Goal: Task Accomplishment & Management: Manage account settings

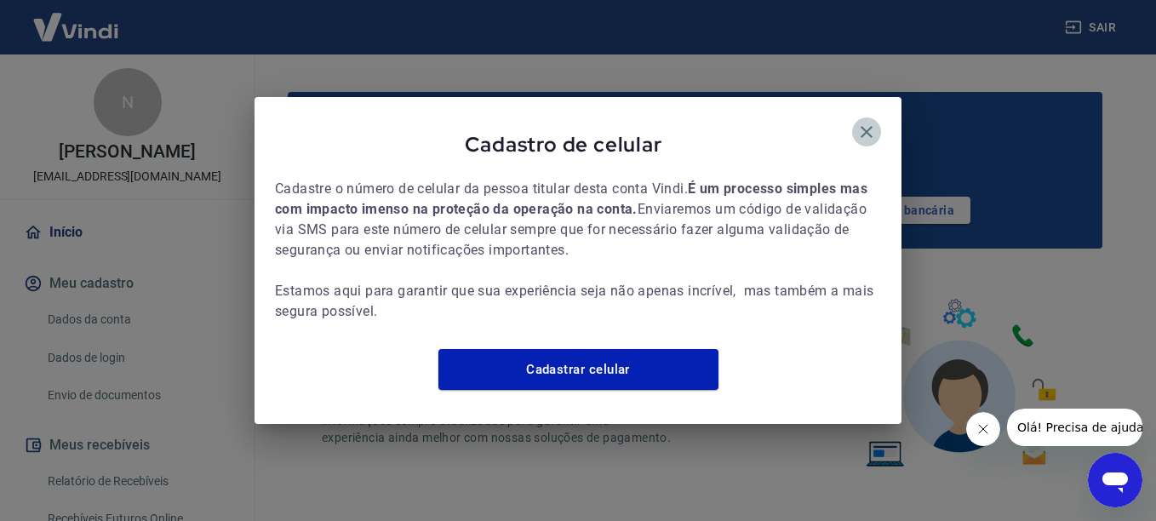
click at [871, 126] on icon "button" at bounding box center [866, 132] width 12 height 12
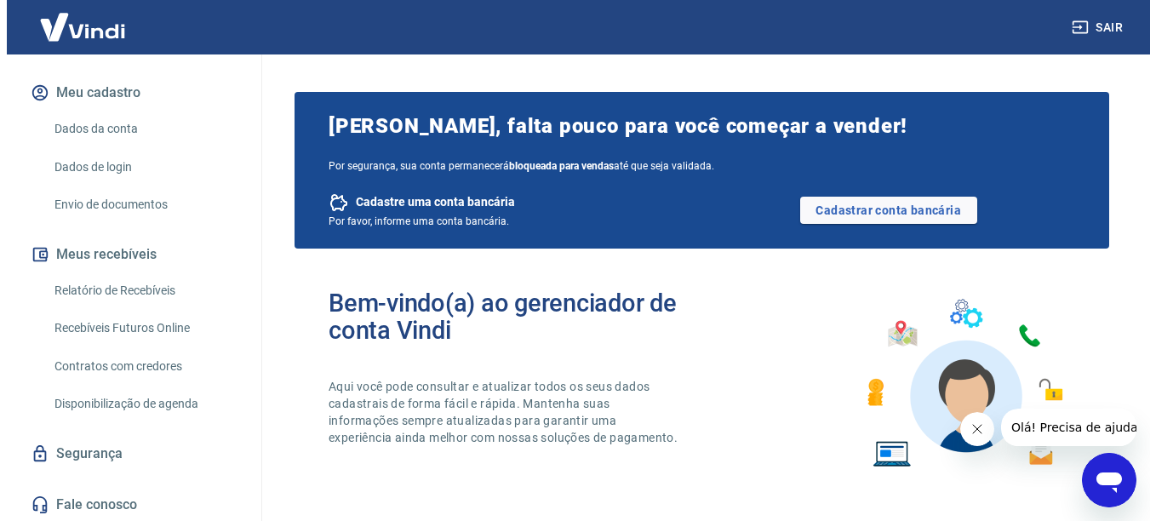
scroll to position [193, 0]
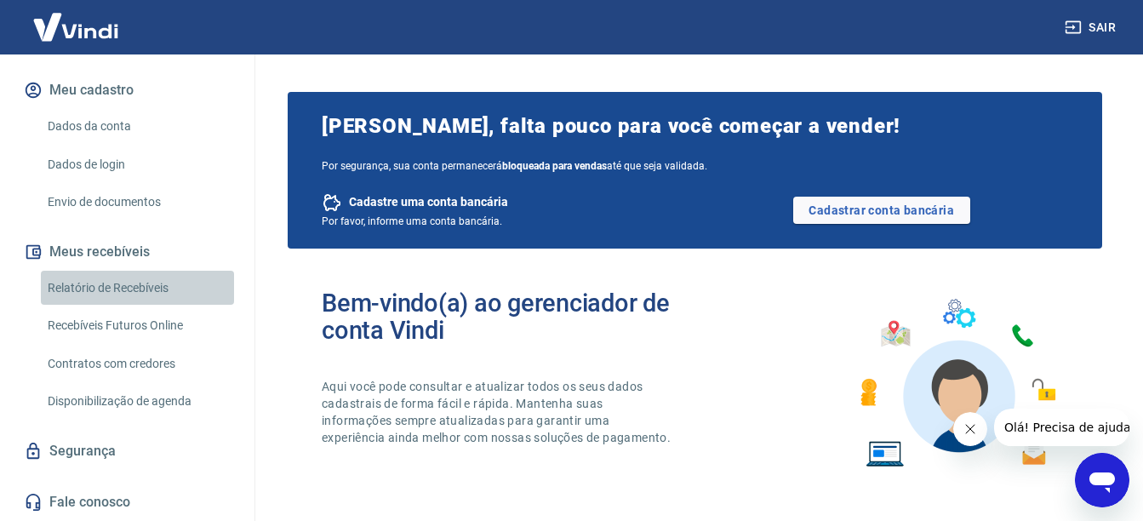
click at [148, 298] on link "Relatório de Recebíveis" at bounding box center [137, 288] width 193 height 35
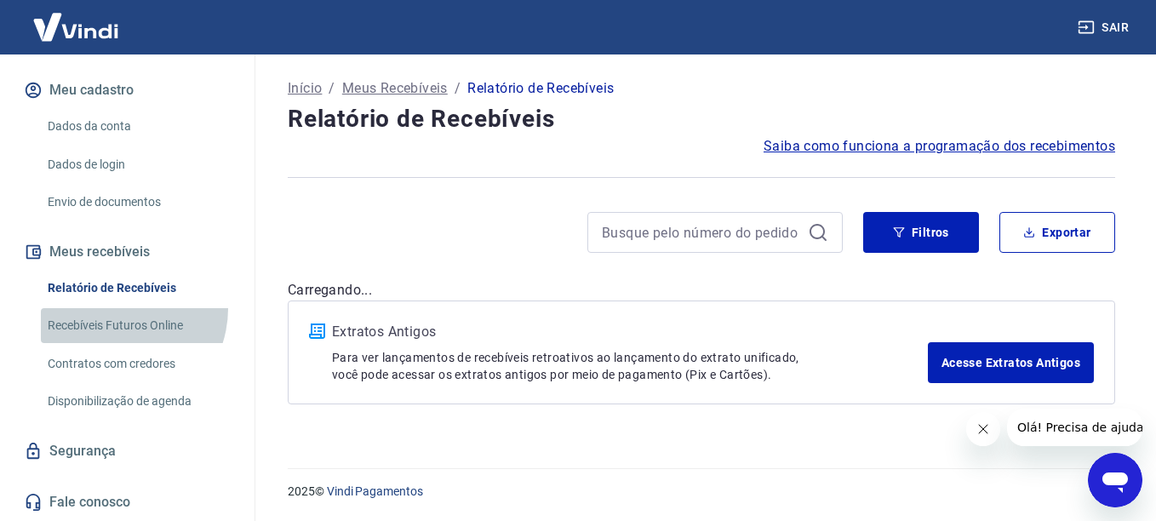
click at [114, 308] on link "Recebíveis Futuros Online" at bounding box center [137, 325] width 193 height 35
